Goal: Navigation & Orientation: Find specific page/section

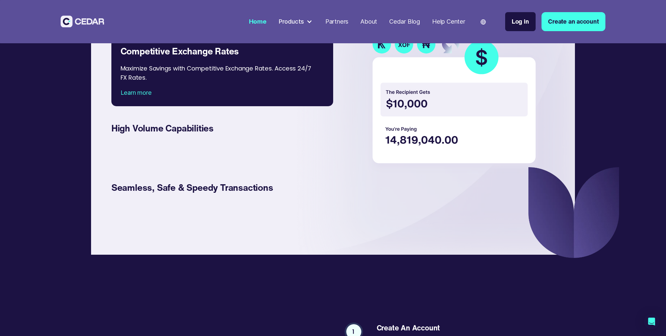
scroll to position [1513, 0]
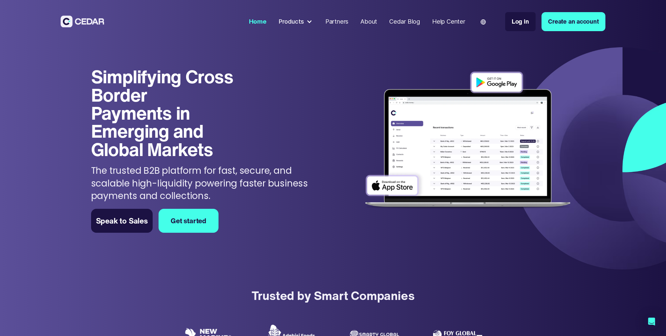
click at [332, 20] on div "Partners" at bounding box center [336, 21] width 23 height 9
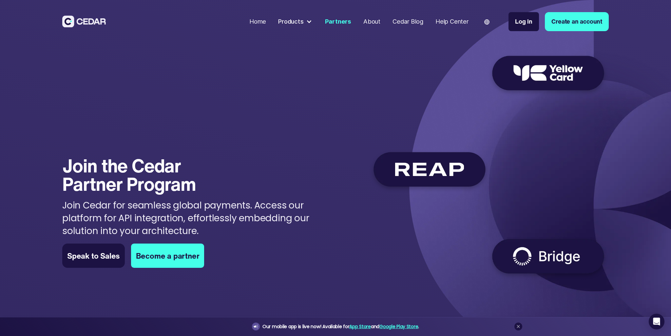
click at [445, 20] on div "Help Center" at bounding box center [452, 21] width 33 height 9
